Goal: Find specific page/section: Find specific page/section

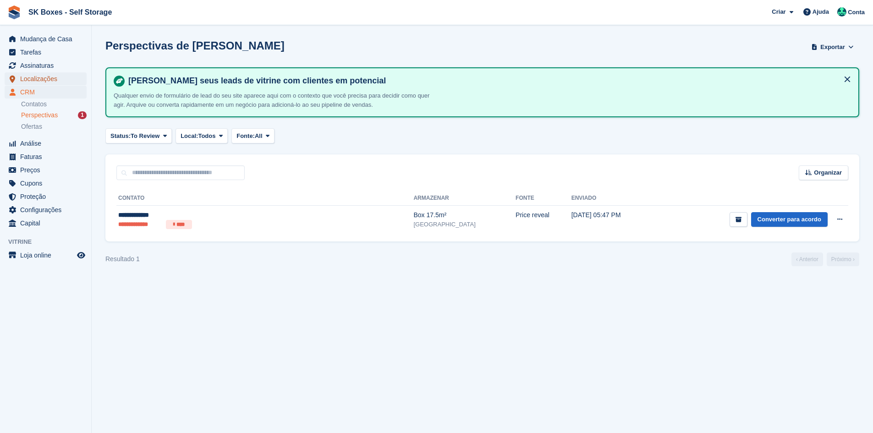
click at [40, 75] on span "Localizações" at bounding box center [47, 78] width 55 height 13
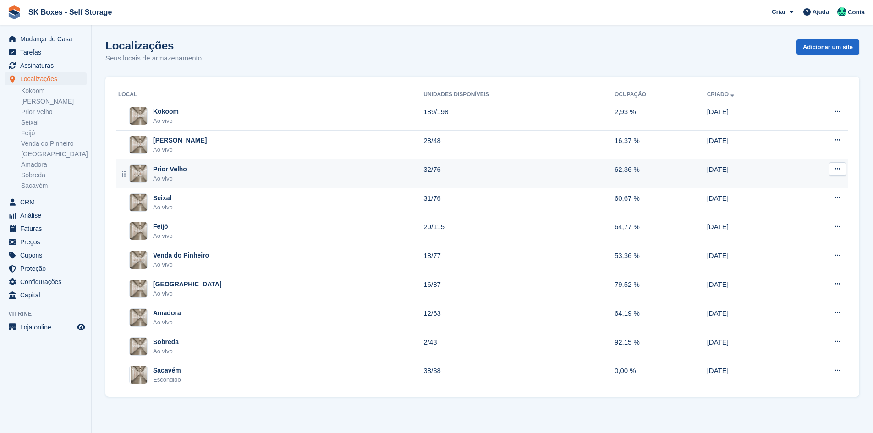
click at [215, 164] on td "Prior Velho Ao vivo" at bounding box center [269, 173] width 307 height 29
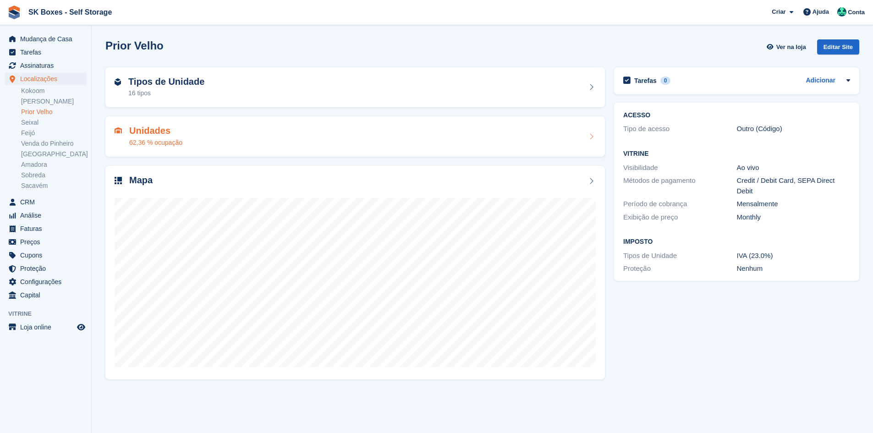
click at [222, 131] on div "Unidades 62,36 % ocupação" at bounding box center [355, 137] width 481 height 22
click at [168, 91] on div "16 tipos" at bounding box center [166, 93] width 76 height 10
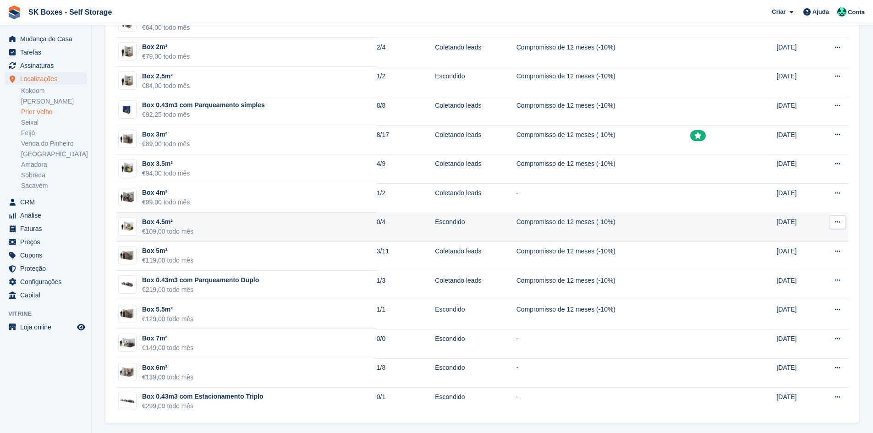
scroll to position [209, 0]
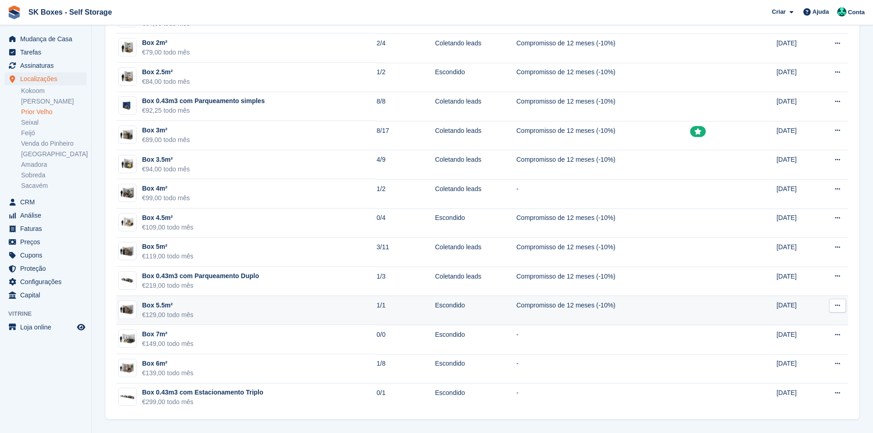
click at [294, 309] on td "Box 5.5m² €129,00 todo mês" at bounding box center [246, 310] width 260 height 29
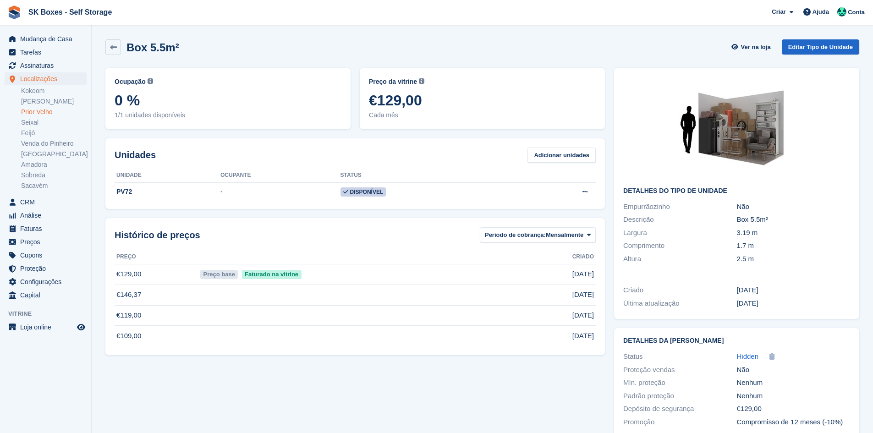
click at [46, 114] on link "Prior Velho" at bounding box center [54, 112] width 66 height 9
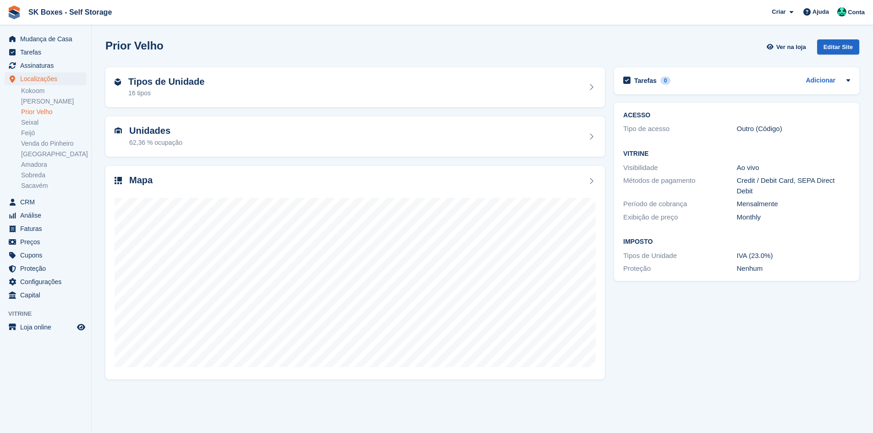
click at [204, 95] on div "Tipos de Unidade 16 tipos" at bounding box center [355, 88] width 481 height 22
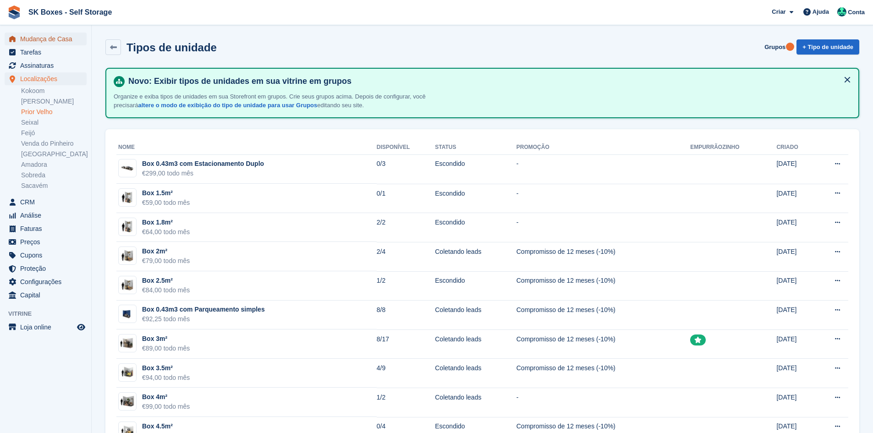
click at [67, 42] on span "Mudança de Casa" at bounding box center [47, 39] width 55 height 13
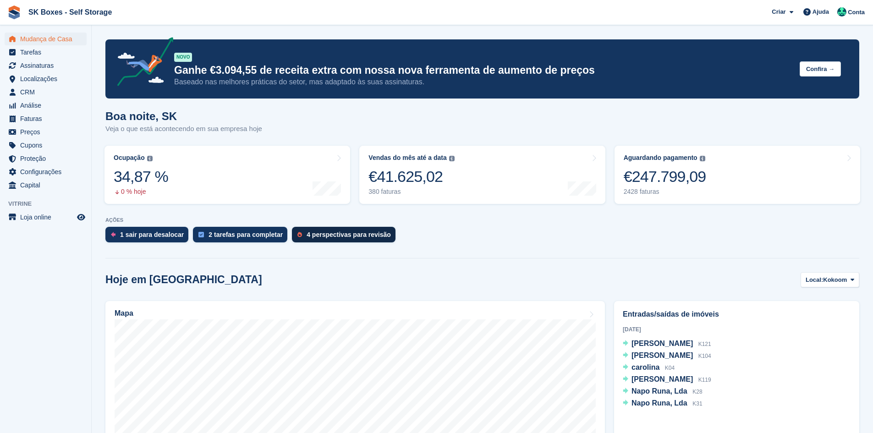
click at [298, 230] on div "4 perspectivas para revisão" at bounding box center [344, 235] width 104 height 16
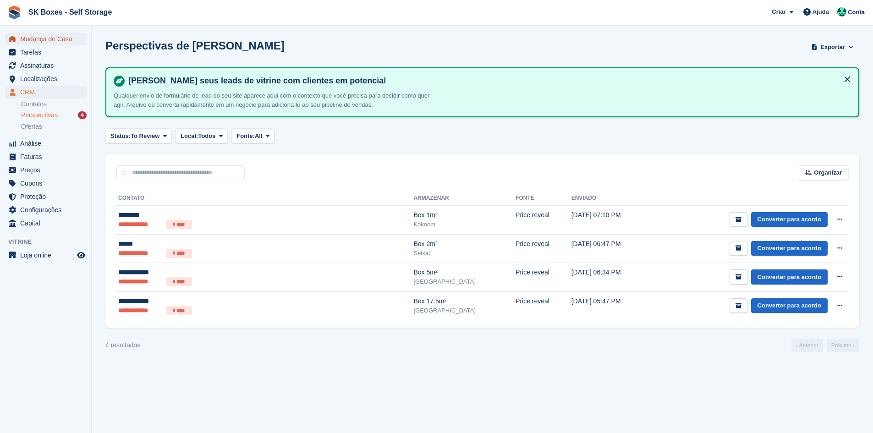
click at [37, 40] on span "Mudança de Casa" at bounding box center [47, 39] width 55 height 13
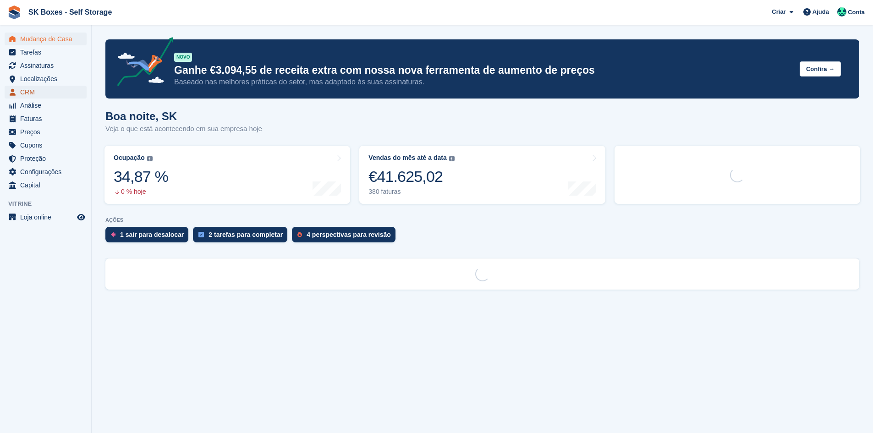
click at [36, 92] on span "CRM" at bounding box center [47, 92] width 55 height 13
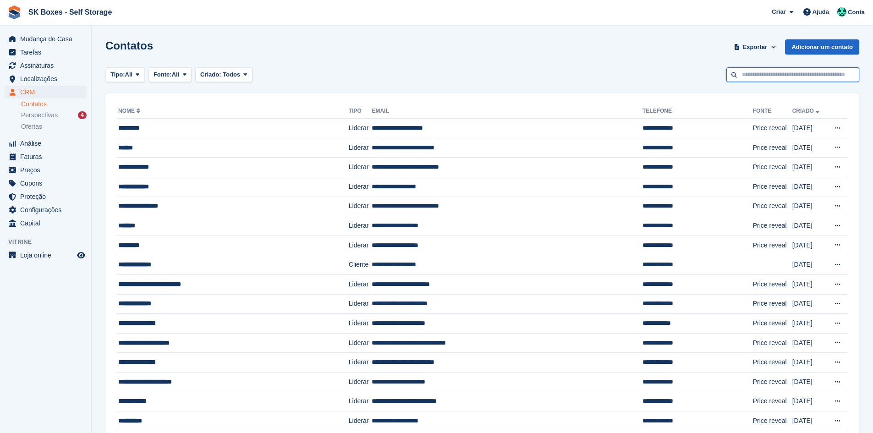
click at [747, 76] on input "text" at bounding box center [792, 74] width 133 height 15
paste input "**********"
type input "**********"
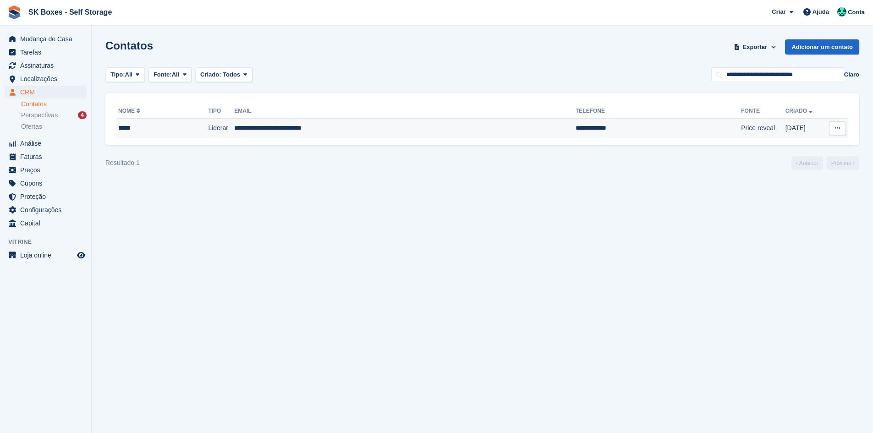
click at [469, 126] on td "**********" at bounding box center [404, 128] width 341 height 19
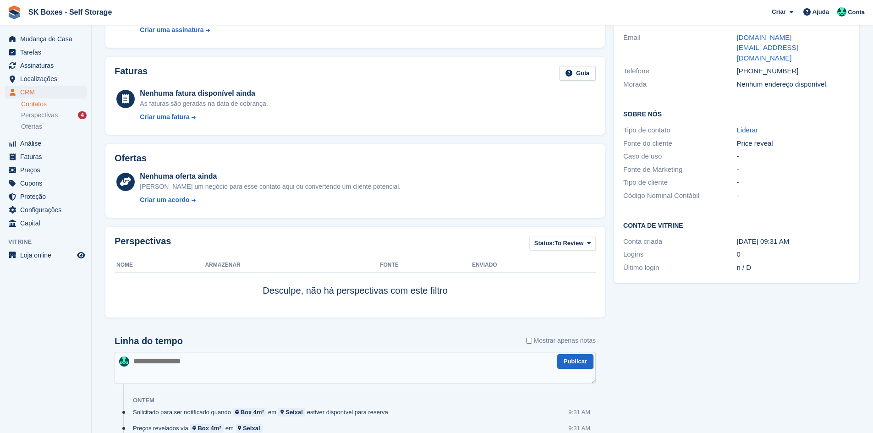
scroll to position [137, 0]
